Goal: Task Accomplishment & Management: Use online tool/utility

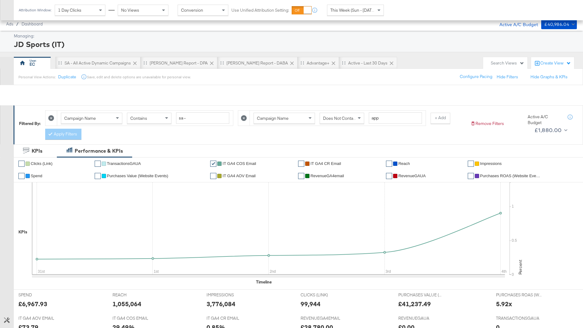
scroll to position [248, 0]
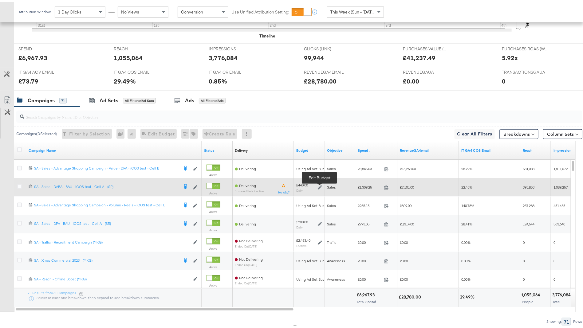
click at [319, 184] on icon at bounding box center [320, 185] width 4 height 4
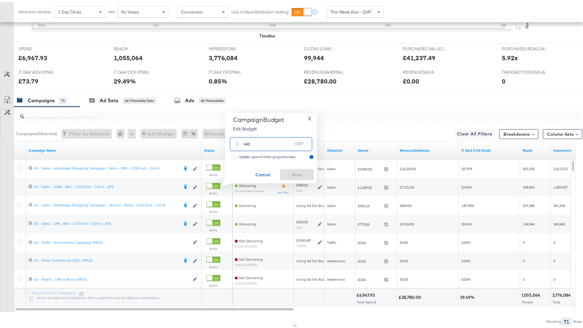
drag, startPoint x: 245, startPoint y: 141, endPoint x: 223, endPoint y: 141, distance: 22.4
click at [224, 141] on div "Campaign Budget Edit Budget X £ 440 GBP Update spend limits proportionally Canc…" at bounding box center [269, 146] width 96 height 70
type input "540"
click at [294, 172] on span "Save" at bounding box center [296, 173] width 29 height 8
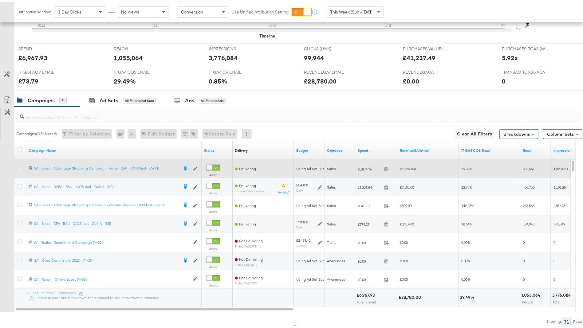
click at [20, 167] on icon at bounding box center [19, 166] width 5 height 5
click at [0, 0] on input "checkbox" at bounding box center [0, 0] width 0 height 0
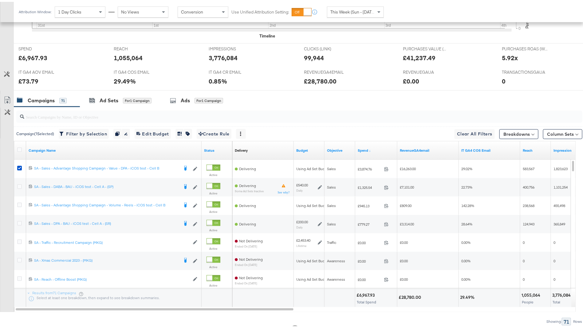
click at [108, 98] on div "Ad Sets" at bounding box center [109, 98] width 19 height 7
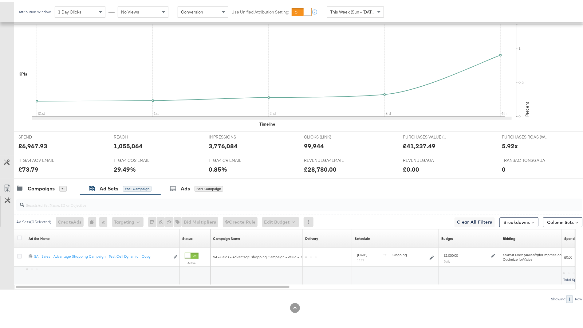
scroll to position [159, 0]
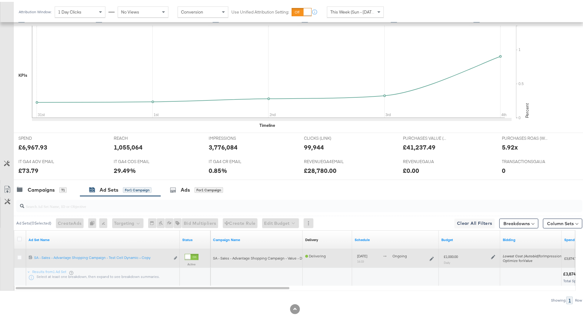
click at [494, 254] on icon at bounding box center [493, 256] width 4 height 4
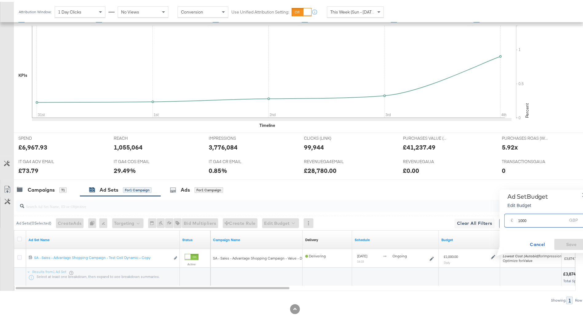
click at [522, 219] on input "1000" at bounding box center [542, 216] width 49 height 13
type input "1200"
click at [568, 241] on span "Save" at bounding box center [571, 243] width 29 height 8
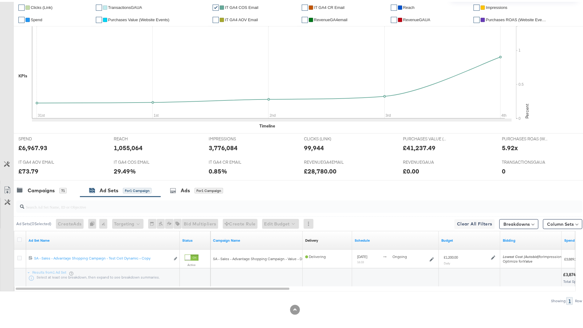
scroll to position [0, 0]
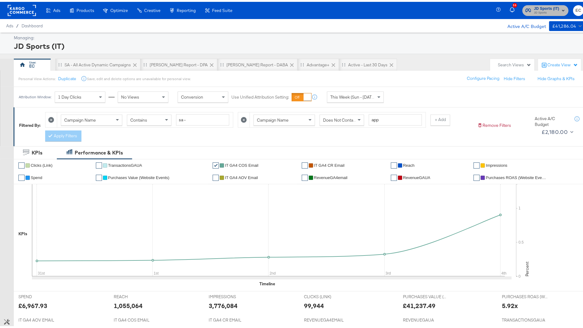
click at [534, 5] on span "JD Sports (IT)" at bounding box center [546, 7] width 25 height 6
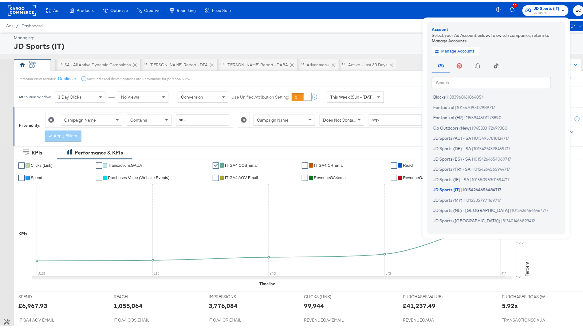
click at [449, 82] on input "text" at bounding box center [491, 80] width 119 height 11
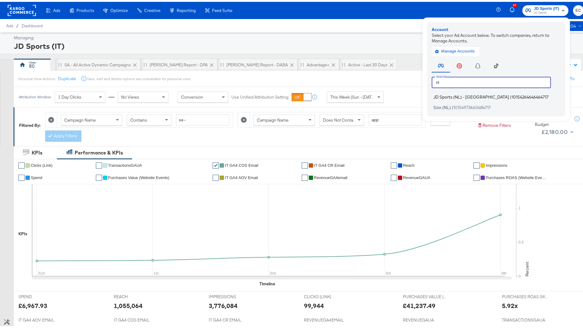
type input "nl"
click at [512, 96] on span "10154264646464717" at bounding box center [530, 95] width 37 height 5
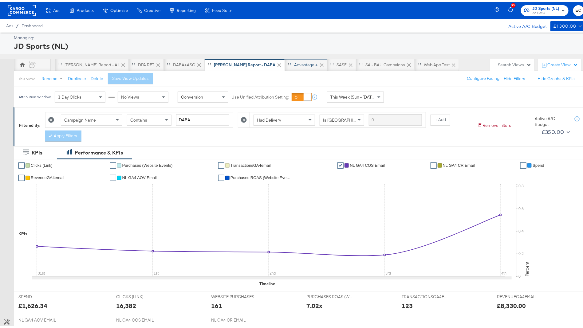
click at [294, 61] on div "Advantage +" at bounding box center [306, 63] width 24 height 6
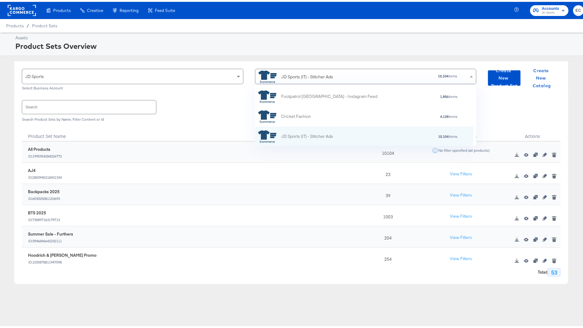
scroll to position [54, 211]
type input "nl"
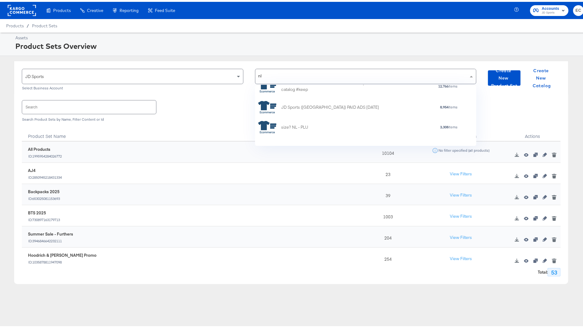
scroll to position [0, 0]
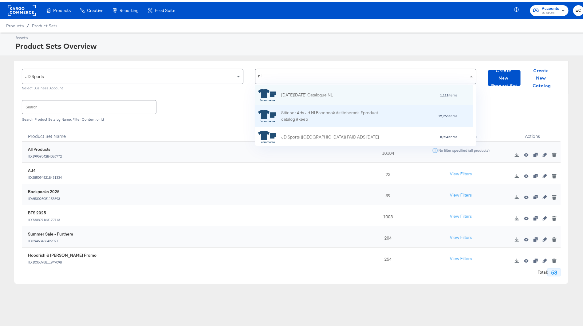
click at [322, 112] on div "Stitcher Ads Jd Nl Facebook #stitcherads #product-catalog #keep" at bounding box center [335, 114] width 108 height 13
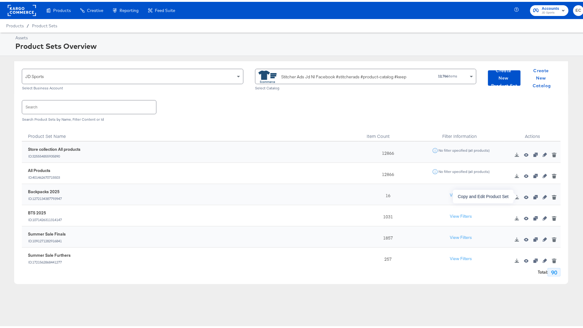
click at [531, 195] on button "button" at bounding box center [535, 195] width 9 height 4
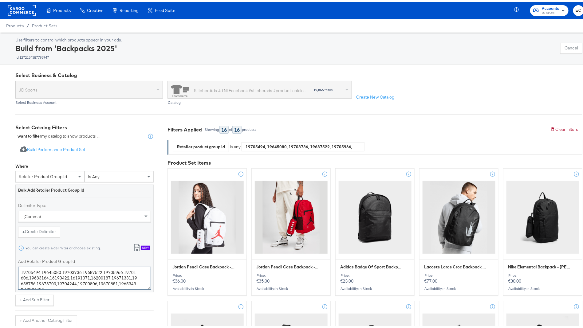
click at [58, 274] on textarea "19705494,19645080,19703736,19687522,19705966,19701606,19683164,16190422,1619107…" at bounding box center [84, 276] width 133 height 23
paste textarea "12940,19713048,19689077,19713050,19704850,19700184,19709614,19703399,19692087,1…"
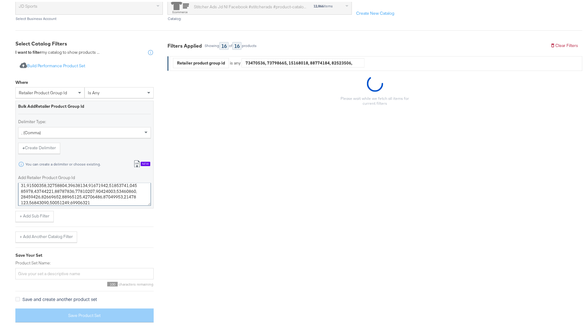
scroll to position [78, 0]
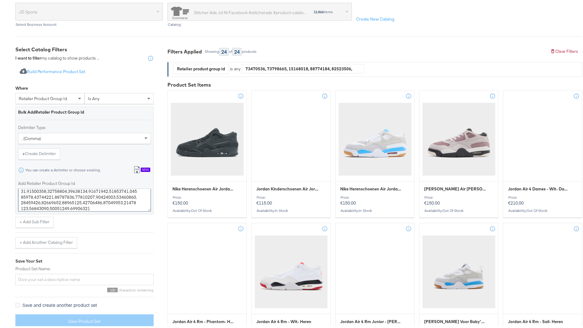
type textarea "19712940,19713048,19689077,19713050,19704850,19700184,19709614,19703399,1969208…"
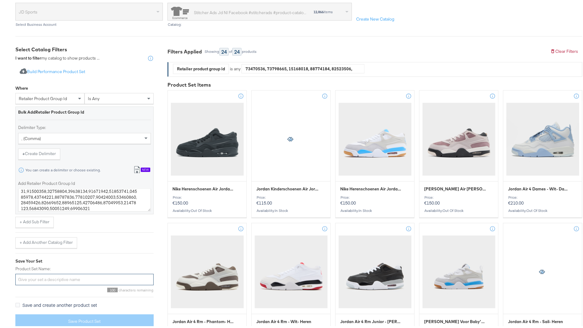
click at [68, 274] on input "Product Set Name:" at bounding box center [84, 277] width 138 height 11
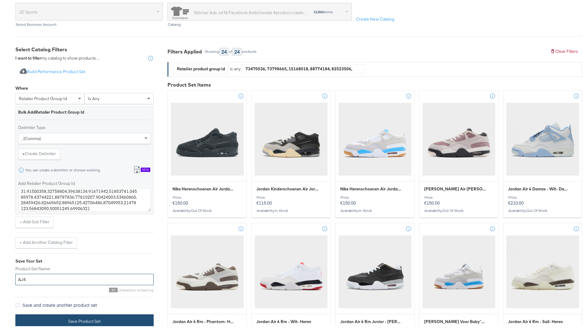
type input "AJ4"
click at [87, 315] on button "Save Product Set" at bounding box center [84, 320] width 138 height 14
